Goal: Information Seeking & Learning: Find specific fact

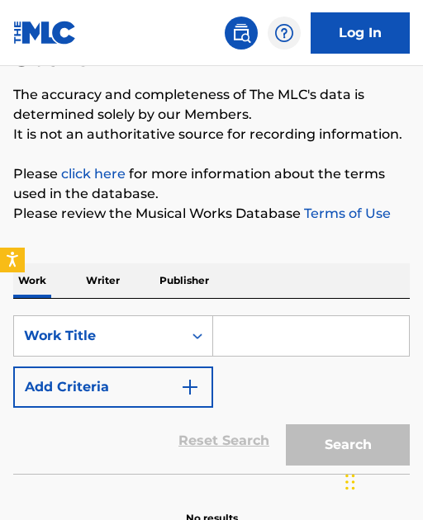
scroll to position [145, 0]
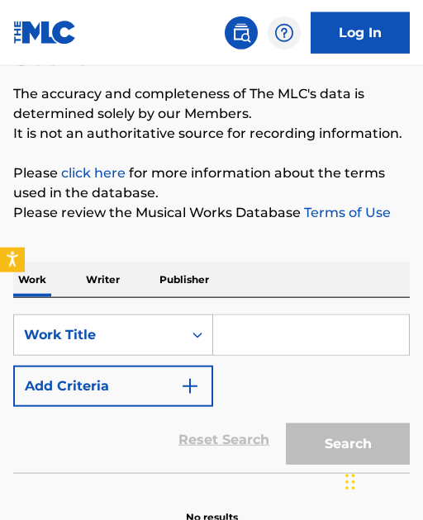
click at [262, 338] on input "Search Form" at bounding box center [311, 335] width 196 height 40
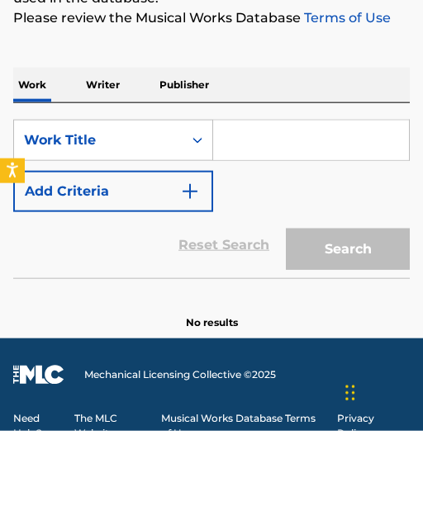
scroll to position [266, 0]
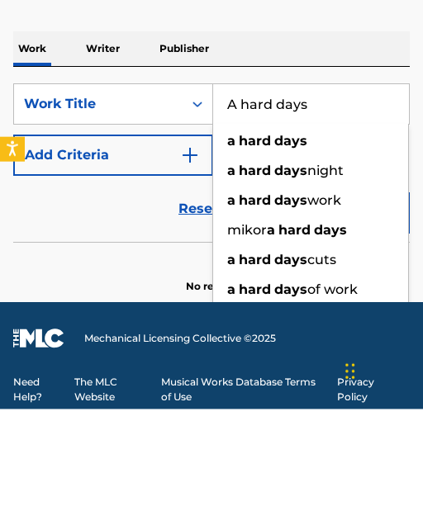
type input "A hard days"
click at [333, 273] on span "night" at bounding box center [325, 281] width 36 height 16
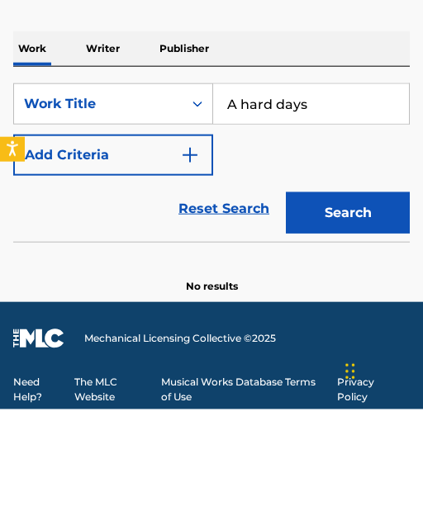
click at [359, 303] on button "Search" at bounding box center [348, 323] width 124 height 41
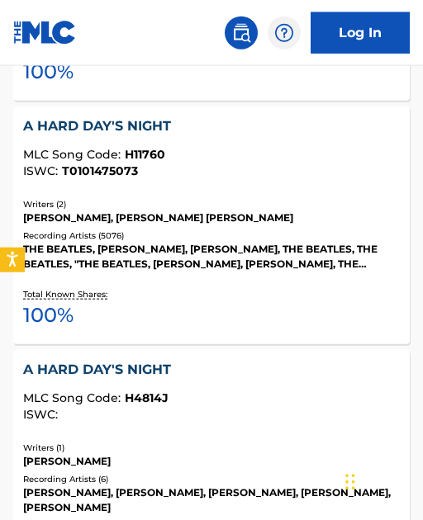
scroll to position [1903, 0]
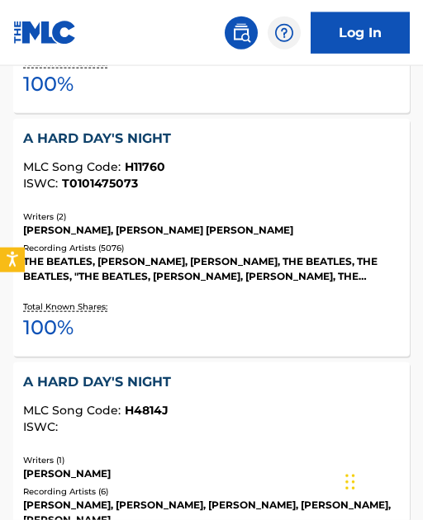
click at [28, 234] on div "[PERSON_NAME], [PERSON_NAME] [PERSON_NAME]" at bounding box center [211, 230] width 376 height 15
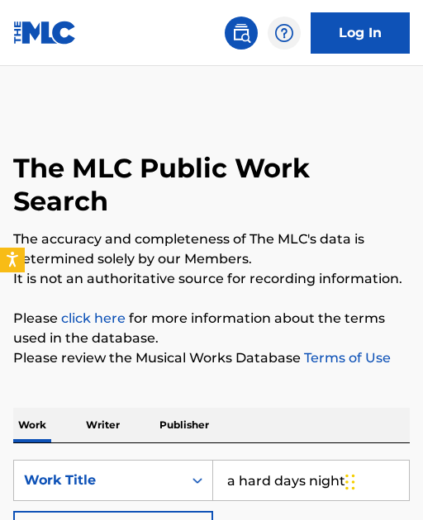
scroll to position [1904, 0]
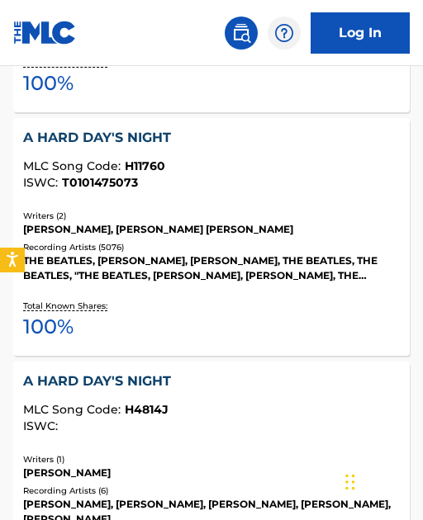
click at [31, 234] on div "[PERSON_NAME], [PERSON_NAME] [PERSON_NAME]" at bounding box center [211, 229] width 376 height 15
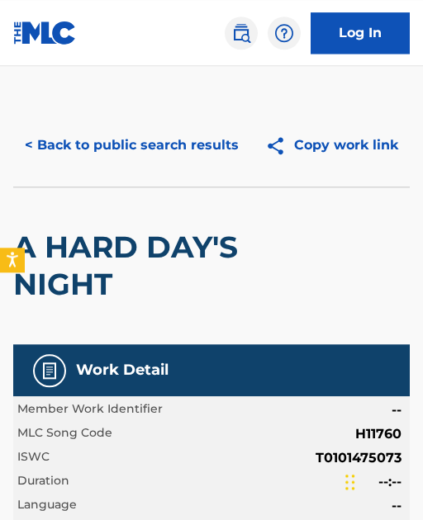
scroll to position [2, 0]
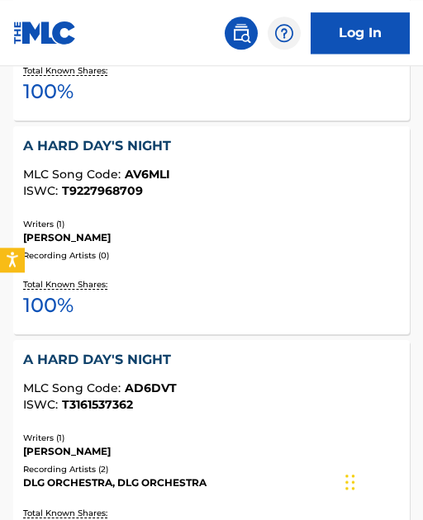
scroll to position [1453, 0]
